Goal: Register for event/course

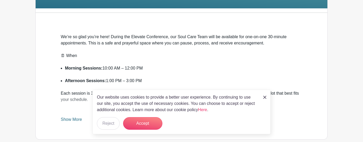
scroll to position [129, 0]
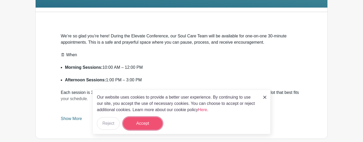
click at [153, 123] on button "Accept" at bounding box center [142, 123] width 39 height 13
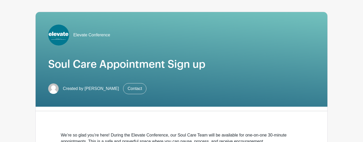
scroll to position [0, 0]
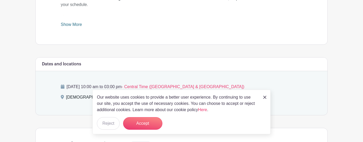
scroll to position [247, 0]
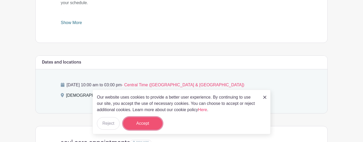
click at [148, 123] on button "Accept" at bounding box center [142, 123] width 39 height 13
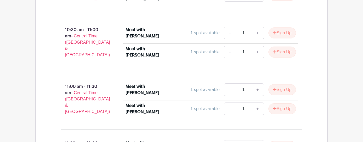
scroll to position [436, 0]
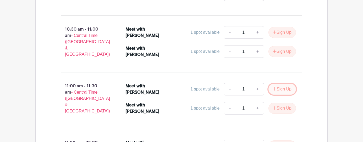
click at [286, 86] on button "Sign Up" at bounding box center [281, 89] width 27 height 11
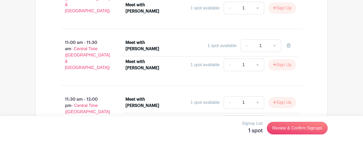
scroll to position [484, 0]
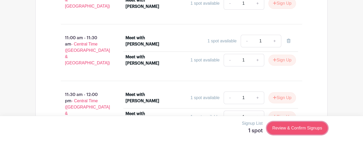
click at [303, 127] on link "Review & Confirm Signups" at bounding box center [297, 128] width 61 height 13
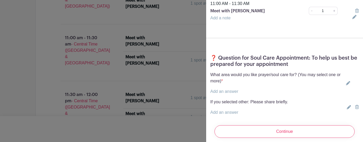
scroll to position [75, 0]
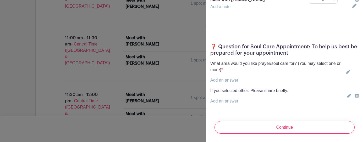
click at [230, 78] on link "Add an answer" at bounding box center [224, 80] width 28 height 4
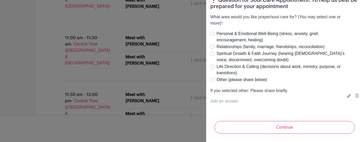
scroll to position [0, 0]
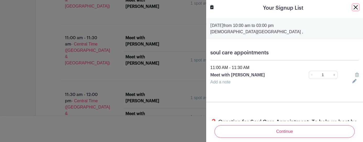
click at [357, 6] on button "Close" at bounding box center [355, 7] width 6 height 6
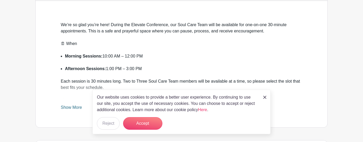
scroll to position [164, 0]
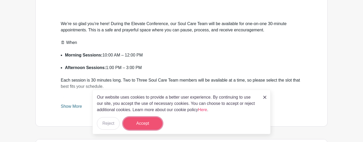
click at [149, 122] on button "Accept" at bounding box center [142, 123] width 39 height 13
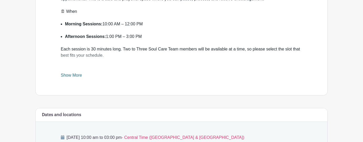
scroll to position [196, 0]
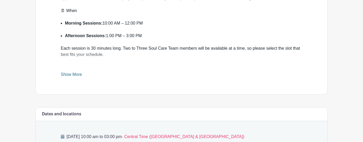
click at [77, 76] on link "Show More" at bounding box center [71, 75] width 21 height 7
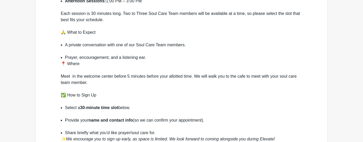
scroll to position [0, 0]
